Goal: Task Accomplishment & Management: Use online tool/utility

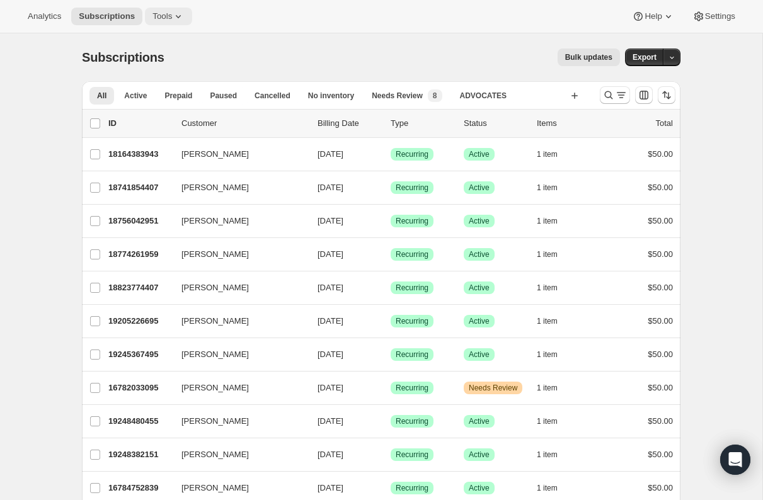
click at [168, 15] on span "Tools" at bounding box center [162, 16] width 20 height 10
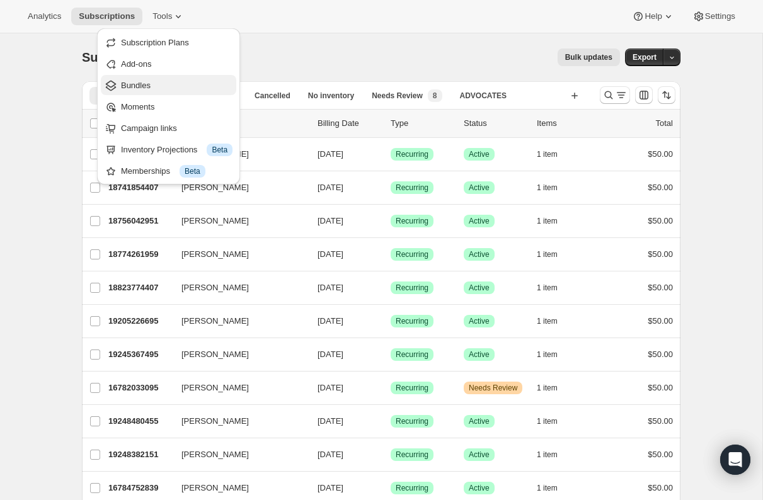
click at [154, 86] on span "Bundles" at bounding box center [176, 85] width 111 height 13
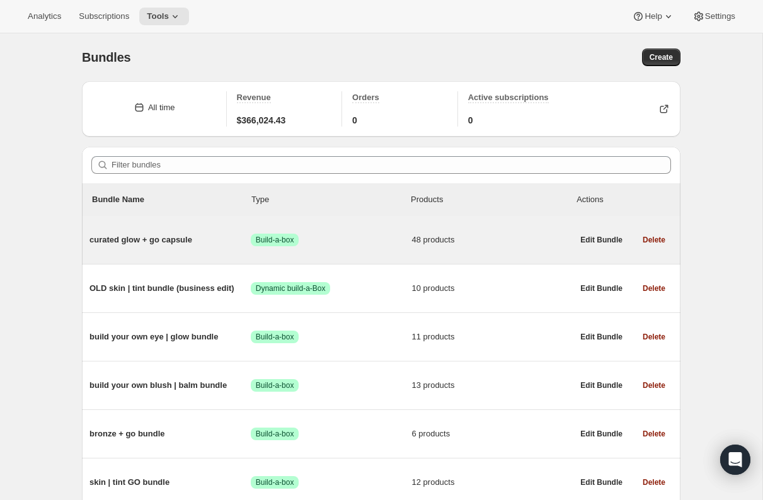
click at [182, 238] on span "curated glow + go capsule" at bounding box center [169, 240] width 161 height 13
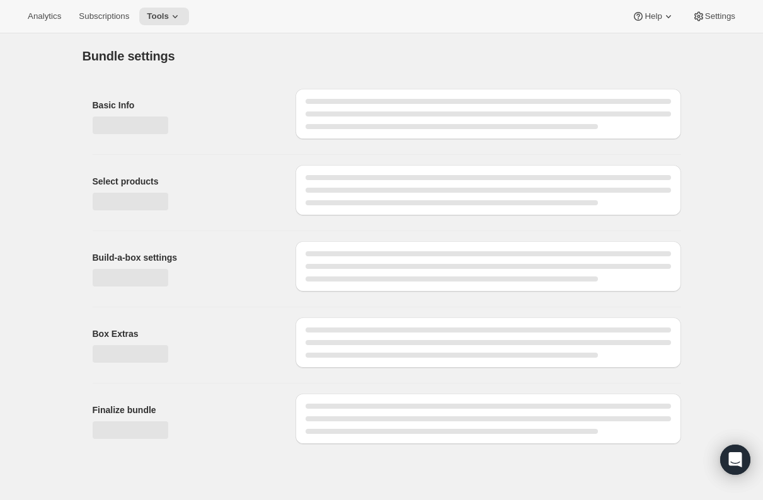
type input "curated glow + go capsule"
radio input "true"
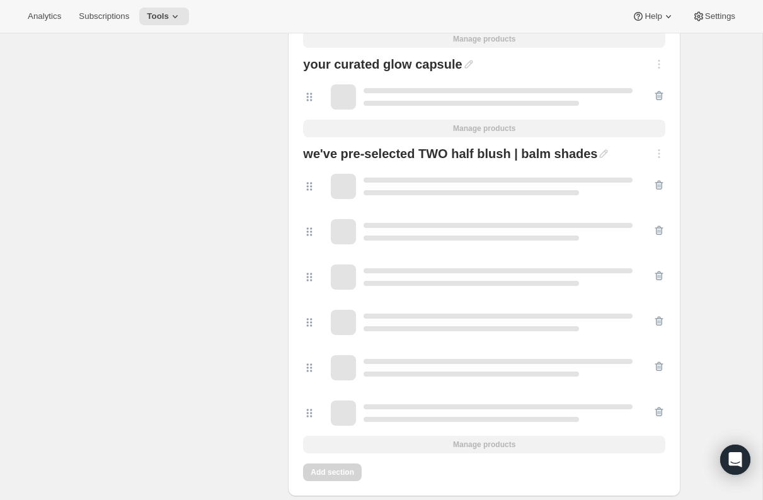
scroll to position [2583, 0]
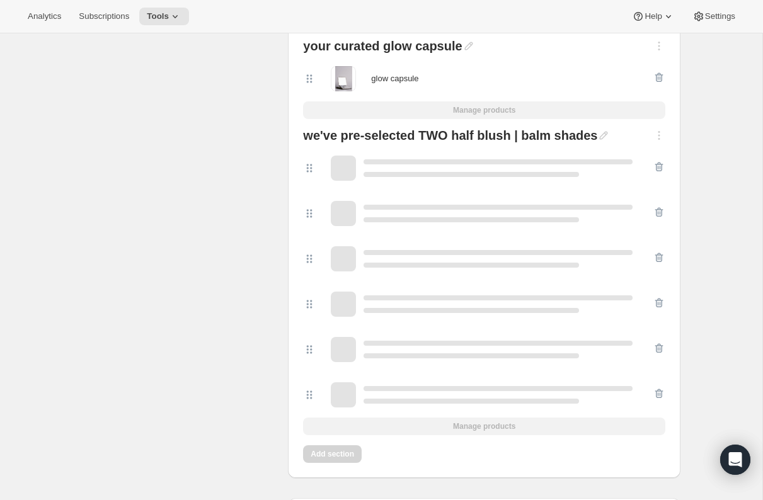
click at [658, 132] on div at bounding box center [659, 137] width 13 height 16
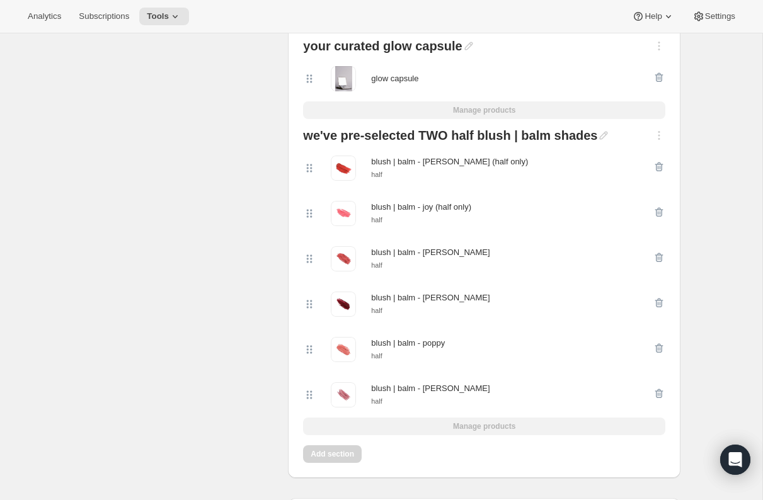
click at [657, 135] on div at bounding box center [659, 137] width 13 height 16
click at [661, 136] on div at bounding box center [659, 137] width 13 height 16
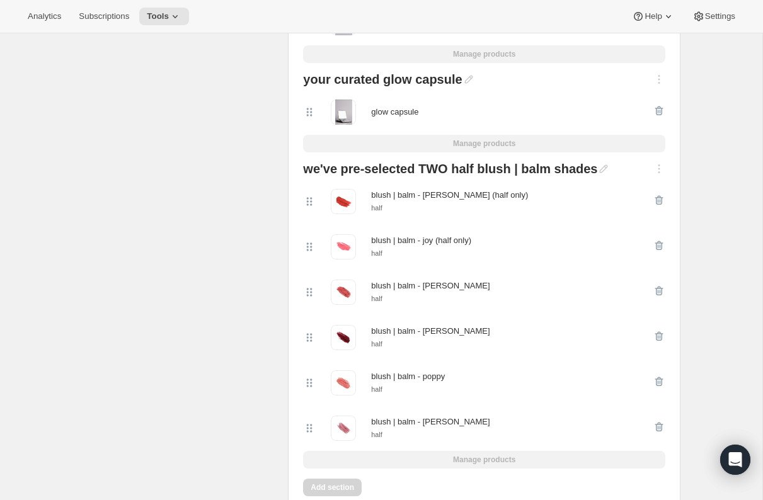
scroll to position [2545, 0]
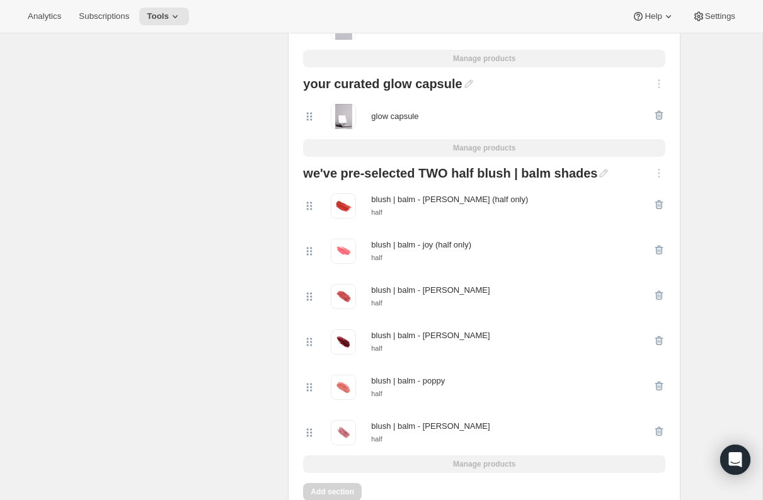
click at [658, 173] on div at bounding box center [659, 175] width 13 height 16
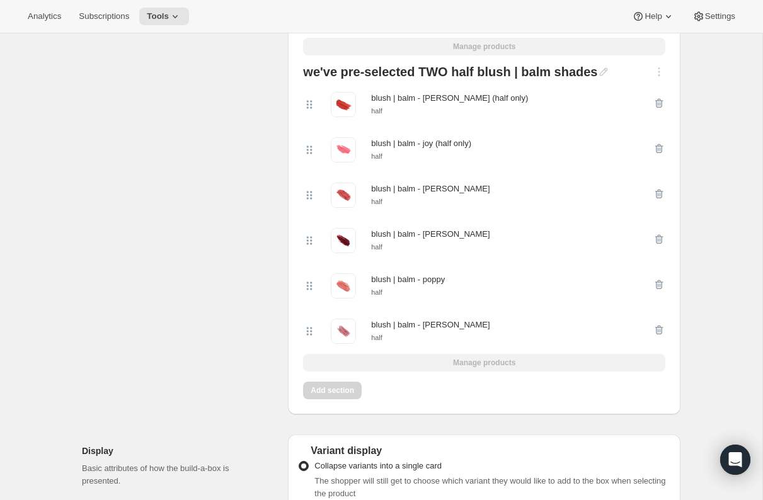
scroll to position [2688, 0]
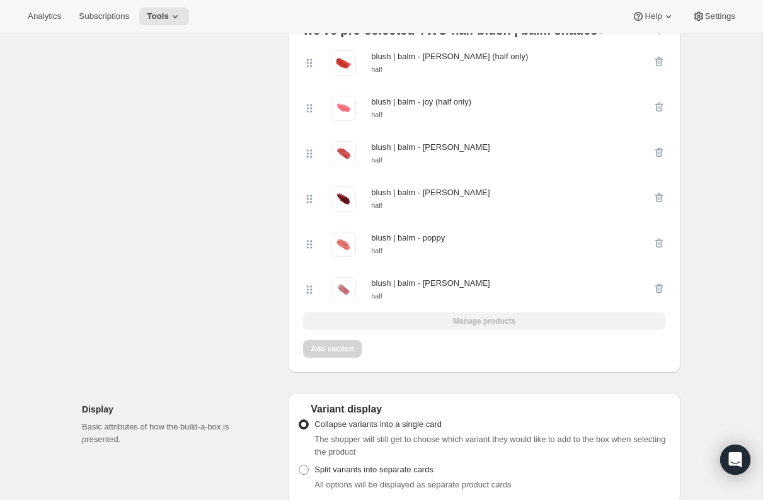
click at [480, 324] on div "we've pre-selected TWO half blush | balm shades blush | balm - emily (half only…" at bounding box center [484, 177] width 372 height 316
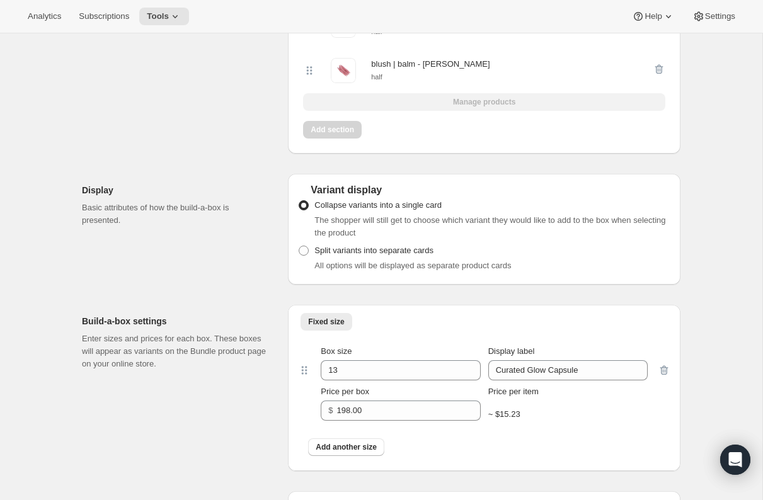
scroll to position [2906, 0]
click at [303, 254] on span at bounding box center [304, 252] width 10 height 10
click at [299, 248] on input "Split variants into separate cards" at bounding box center [299, 247] width 1 height 1
radio input "true"
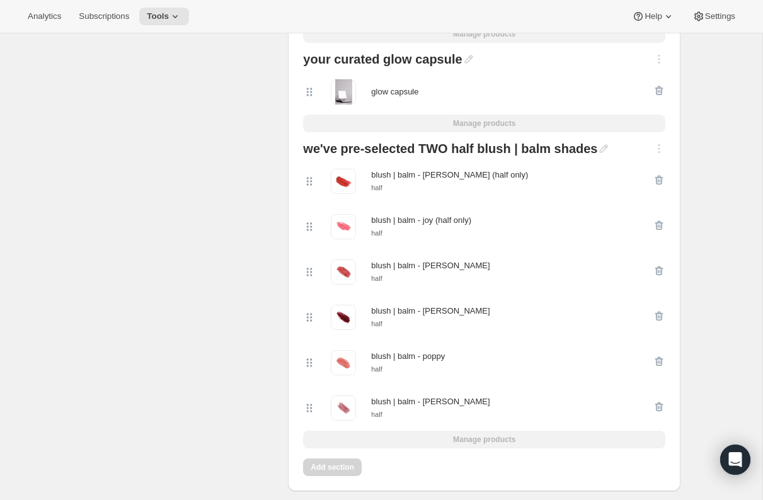
scroll to position [2570, 0]
click at [665, 147] on div at bounding box center [659, 150] width 13 height 16
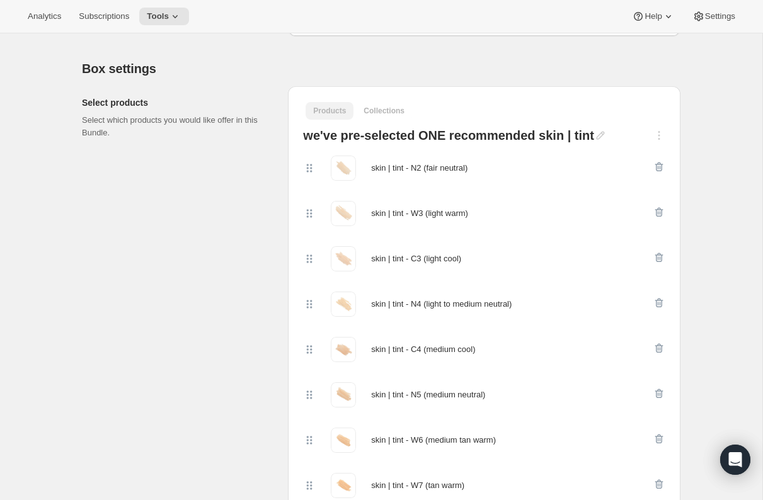
scroll to position [0, 0]
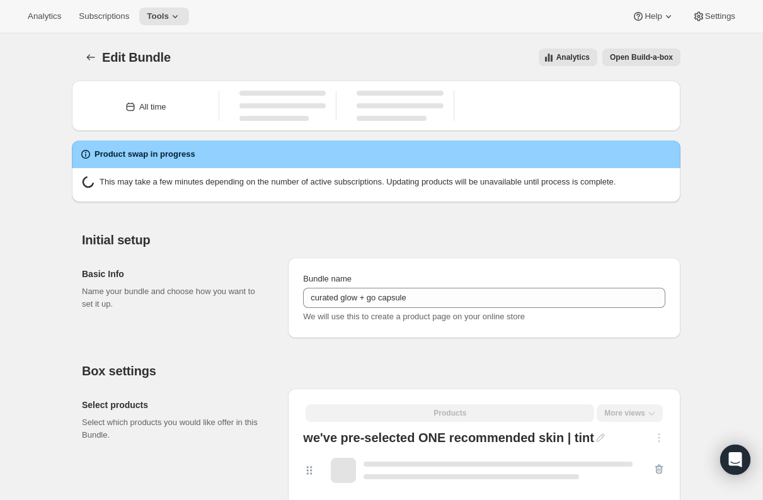
type input "curated glow + go capsule"
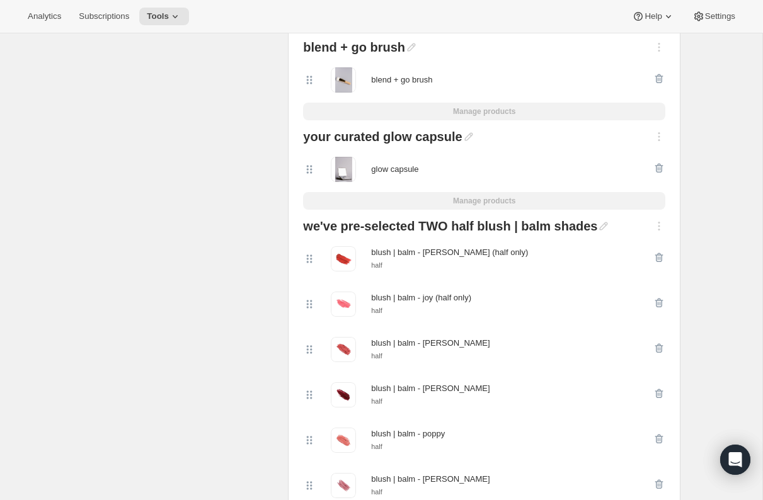
scroll to position [2529, 0]
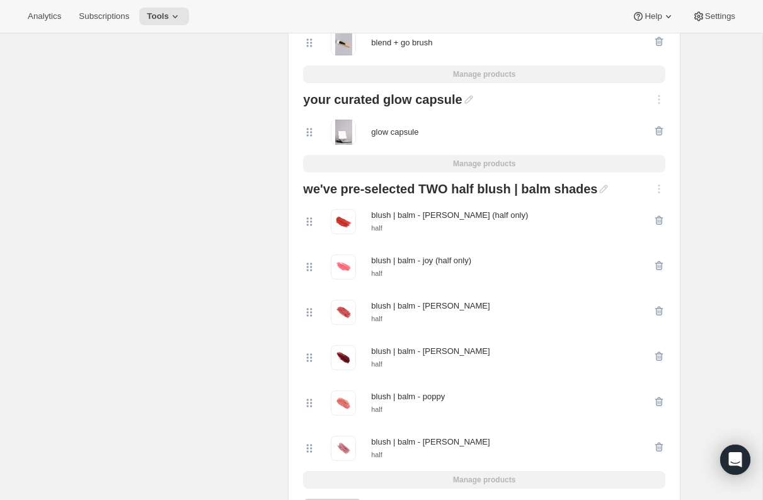
click at [658, 185] on div at bounding box center [659, 191] width 13 height 16
click at [658, 186] on div at bounding box center [659, 191] width 13 height 16
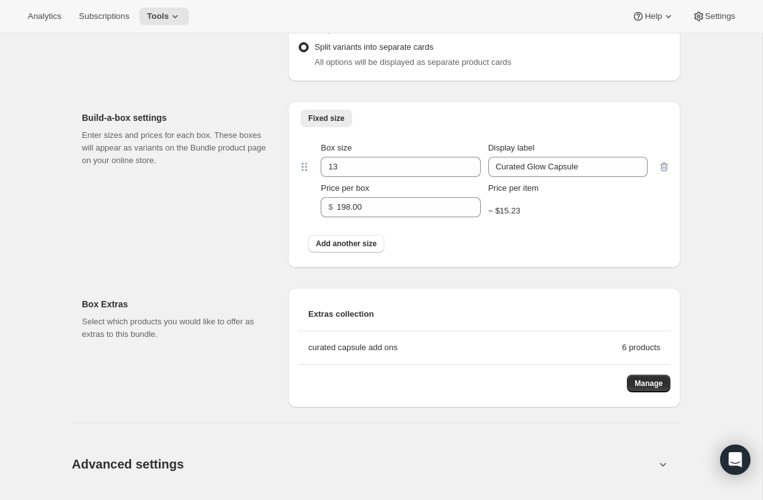
scroll to position [3117, 0]
